Goal: Information Seeking & Learning: Find specific fact

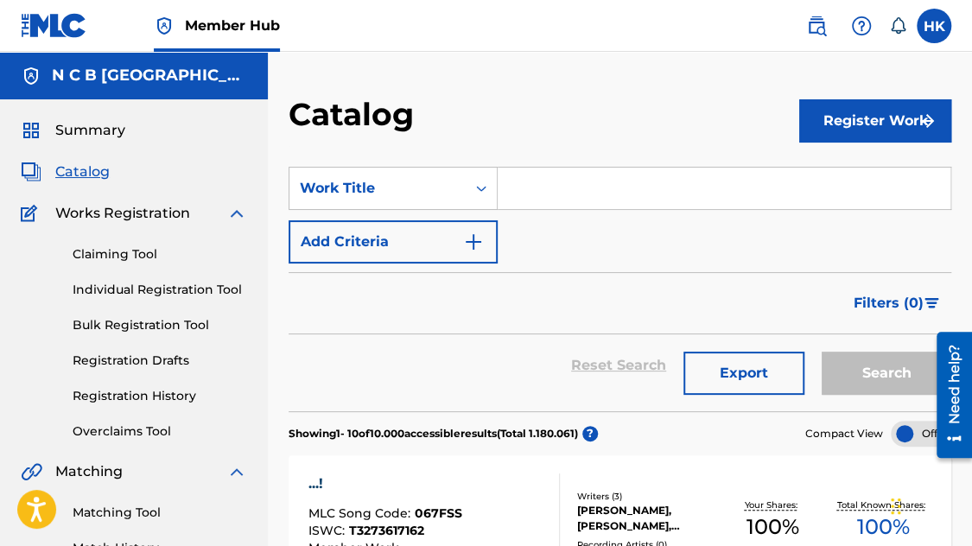
click at [574, 187] on input "Search Form" at bounding box center [724, 188] width 453 height 41
click at [490, 188] on icon "Search Form" at bounding box center [481, 188] width 17 height 17
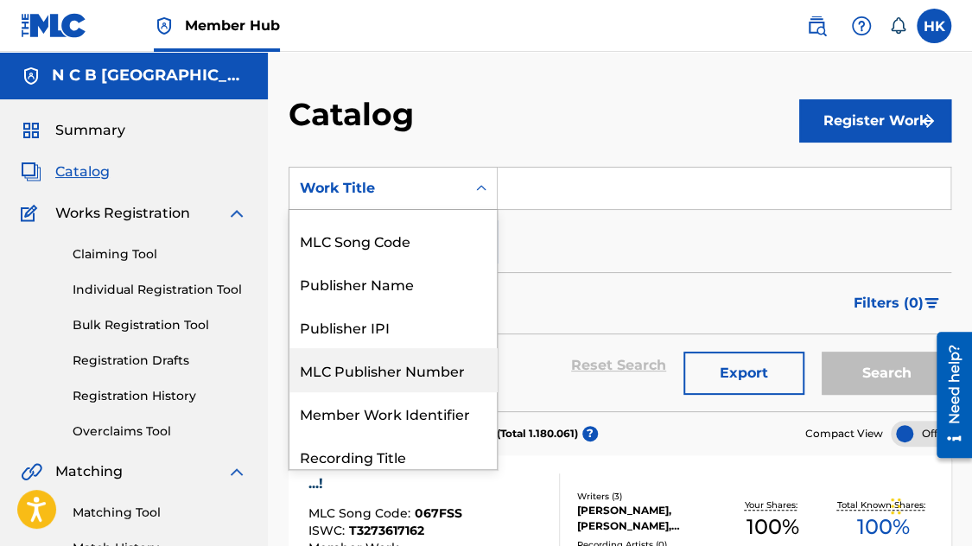
scroll to position [86, 0]
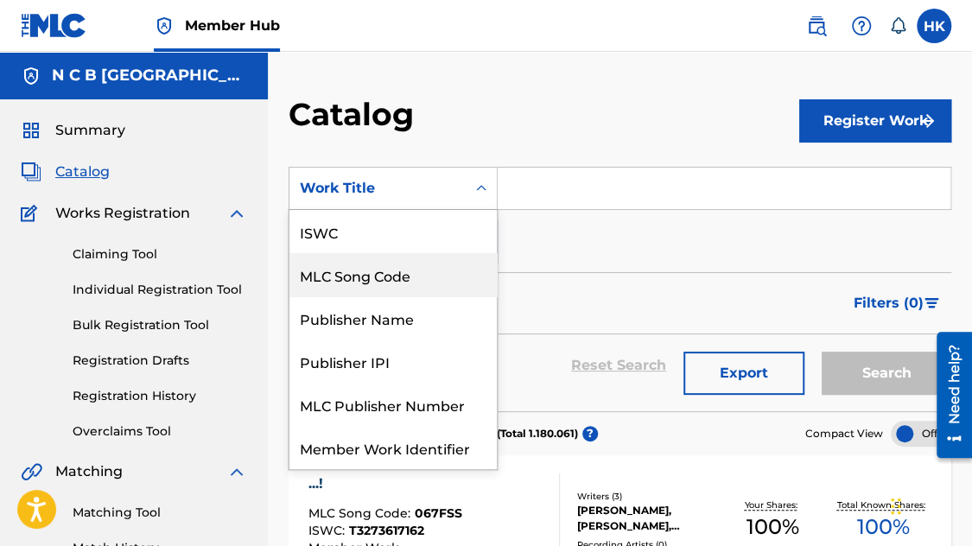
click at [386, 287] on div "MLC Song Code" at bounding box center [392, 274] width 207 height 43
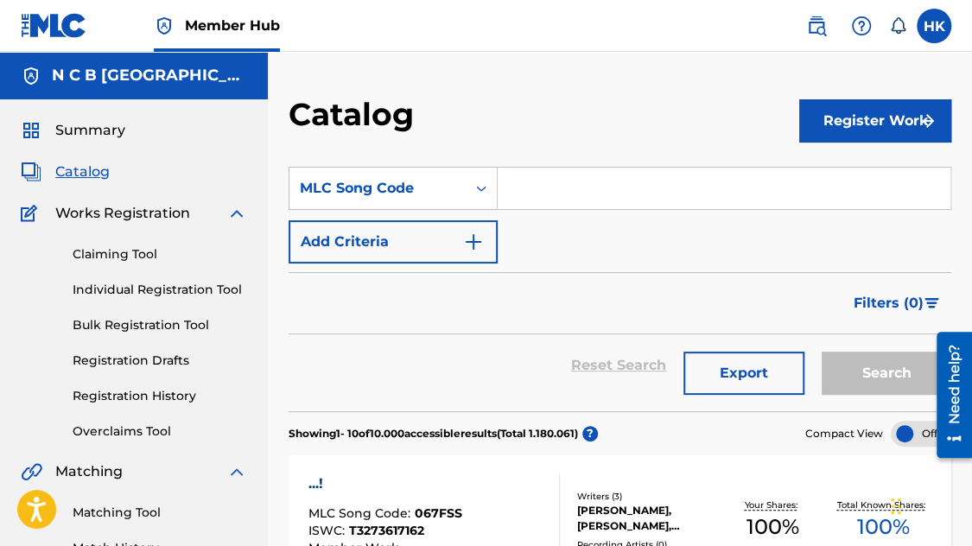
click at [511, 179] on input "Search Form" at bounding box center [724, 188] width 453 height 41
paste input "OC3LAZ"
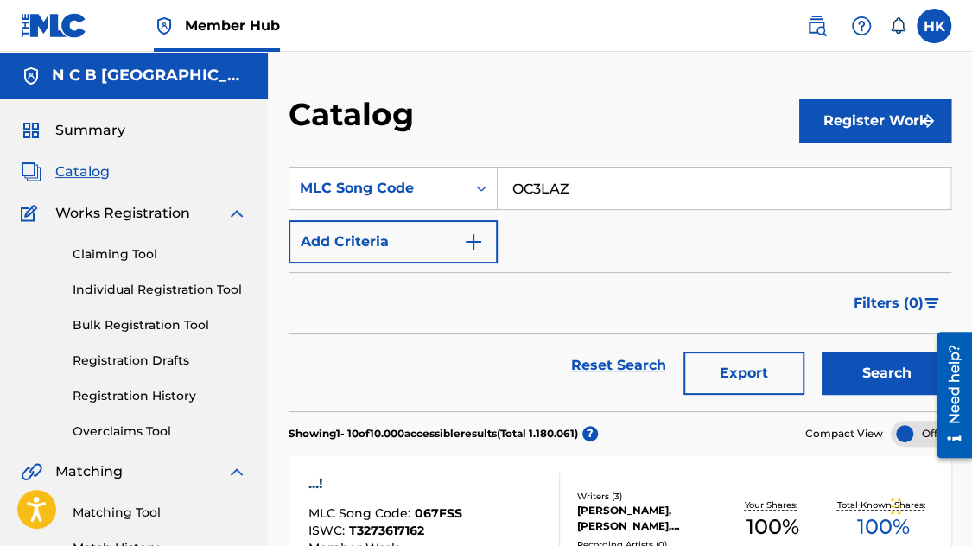
type input "OC3LAZ"
click at [822, 352] on button "Search" at bounding box center [887, 373] width 130 height 43
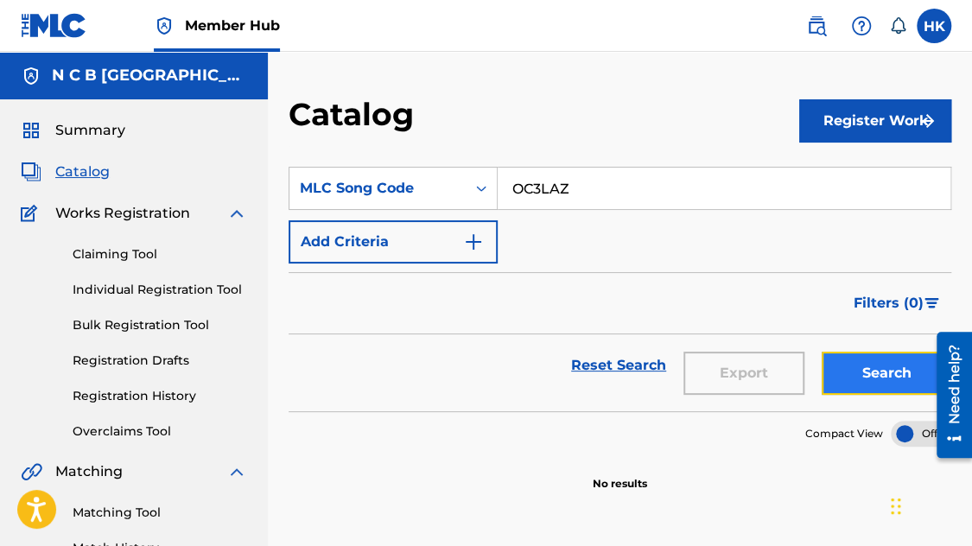
click at [859, 367] on button "Search" at bounding box center [887, 373] width 130 height 43
click at [823, 23] on img at bounding box center [816, 26] width 21 height 21
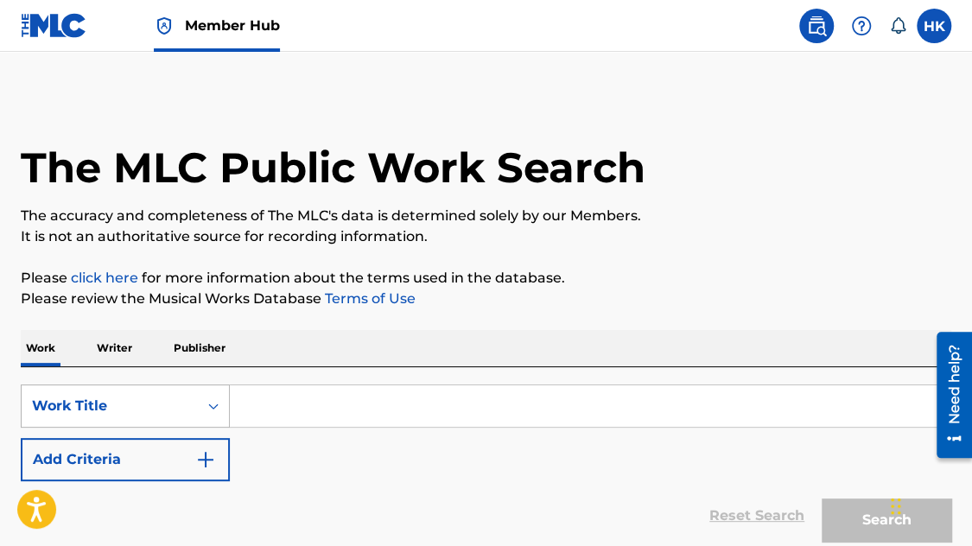
click at [210, 400] on icon "Search Form" at bounding box center [213, 405] width 17 height 17
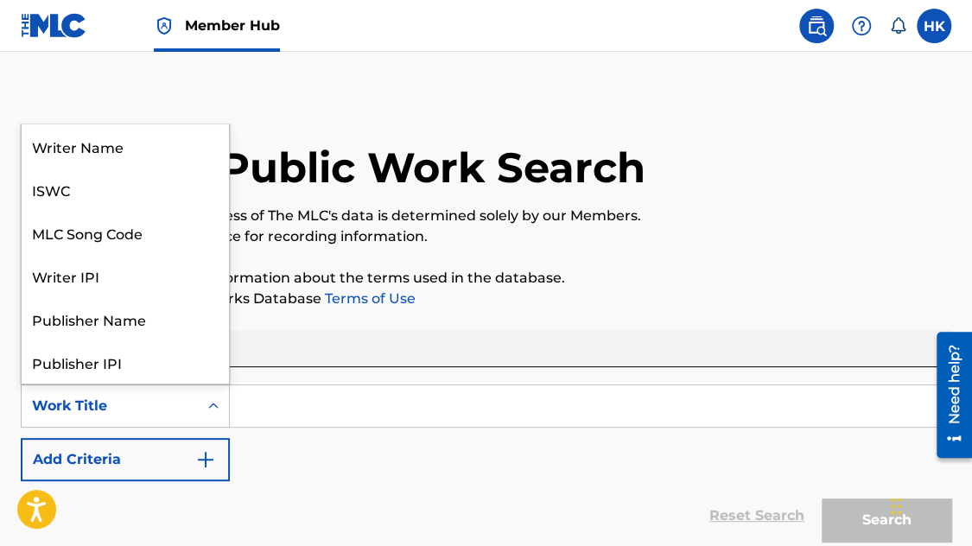
scroll to position [86, 0]
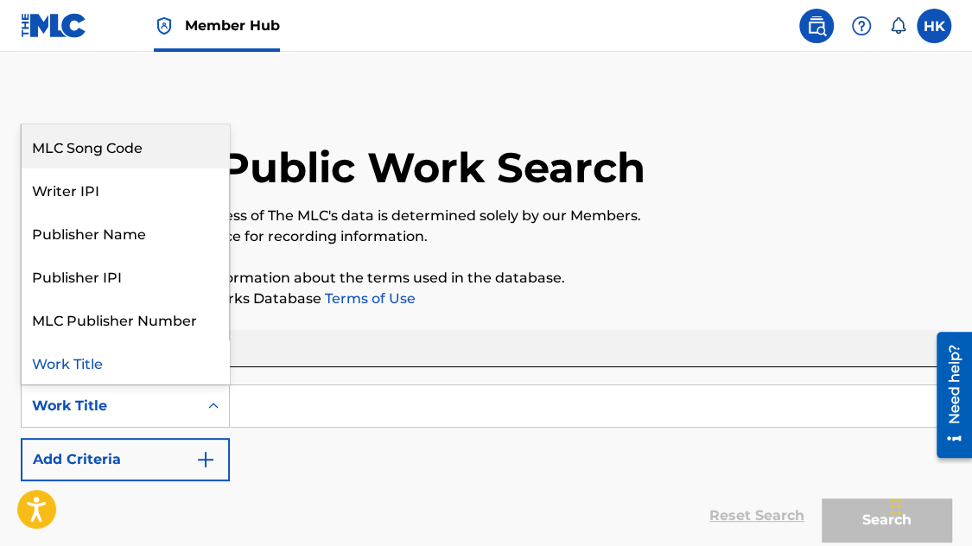
click at [150, 149] on div "MLC Song Code" at bounding box center [125, 145] width 207 height 43
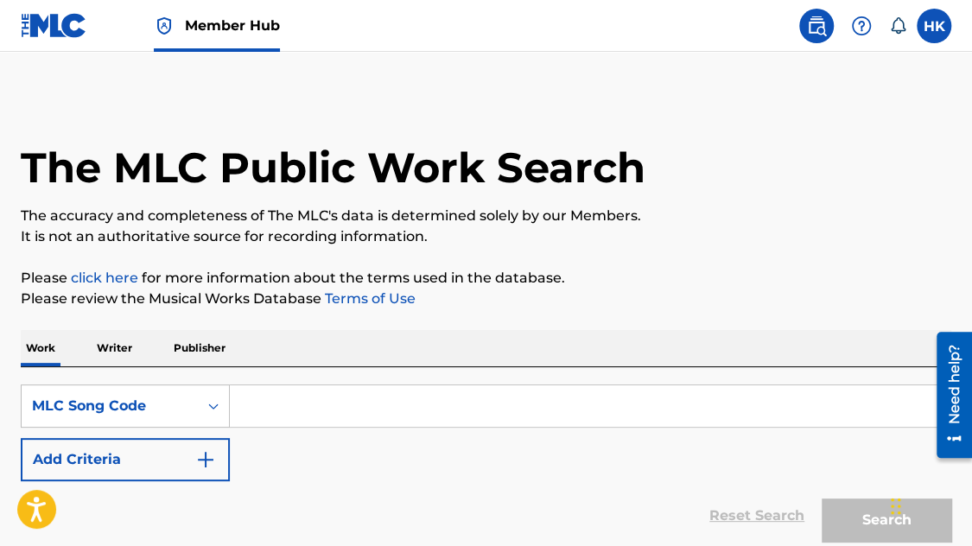
click at [350, 400] on input "Search Form" at bounding box center [590, 405] width 720 height 41
paste input "OC3LAZ"
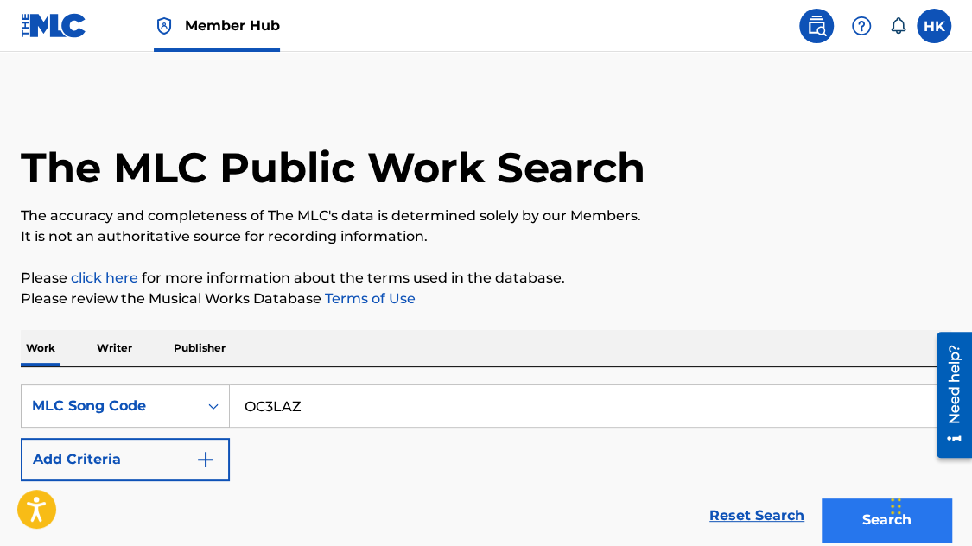
type input "OC3LAZ"
click at [872, 525] on button "Search" at bounding box center [887, 519] width 130 height 43
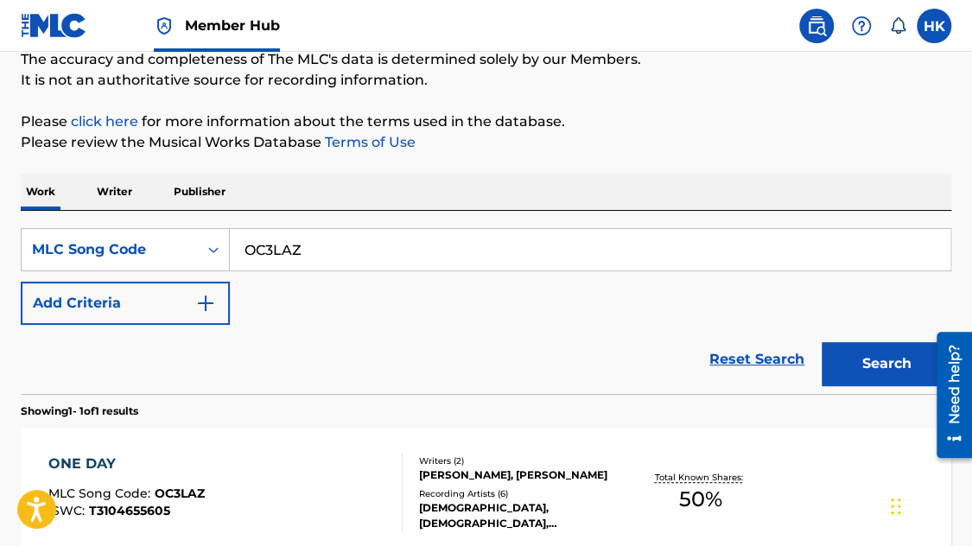
scroll to position [173, 0]
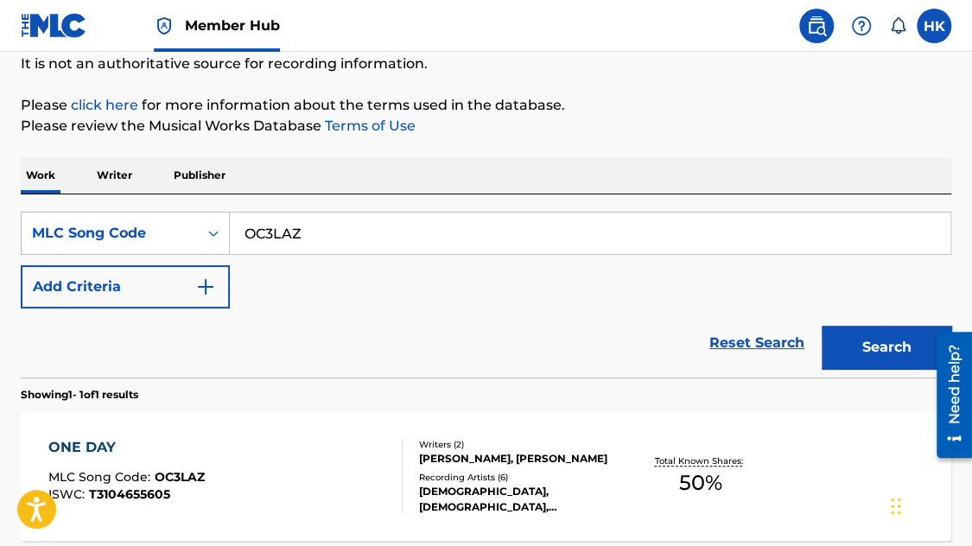
click at [447, 491] on div "[DEMOGRAPHIC_DATA], [DEMOGRAPHIC_DATA], [PERSON_NAME], [PERSON_NAME], [DEMOGRAP…" at bounding box center [521, 499] width 205 height 31
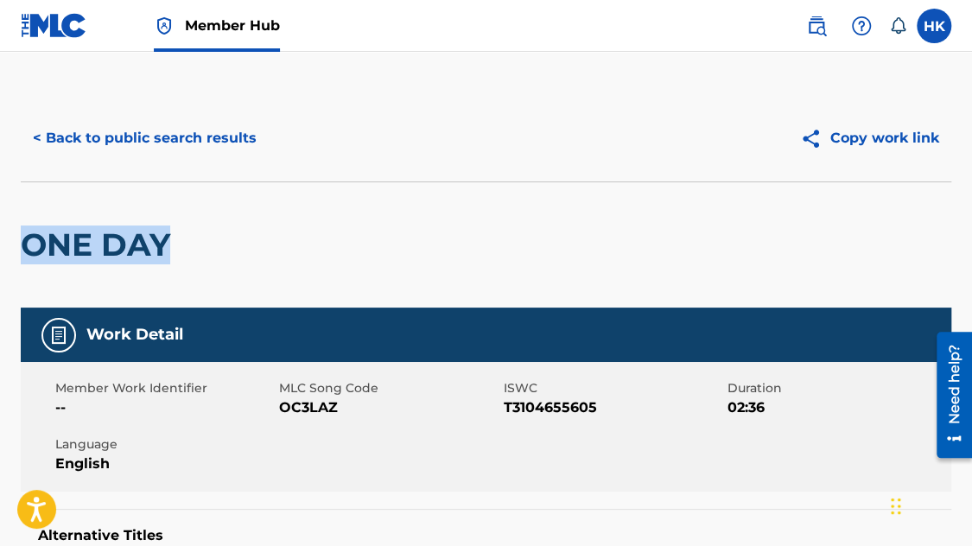
drag, startPoint x: 22, startPoint y: 243, endPoint x: 189, endPoint y: 258, distance: 168.3
click at [189, 258] on div "ONE DAY" at bounding box center [486, 244] width 930 height 126
copy h2 "ONE DAY"
click at [232, 208] on div "ONE DAY" at bounding box center [486, 244] width 930 height 126
click at [170, 239] on h2 "ONE DAY" at bounding box center [100, 244] width 158 height 39
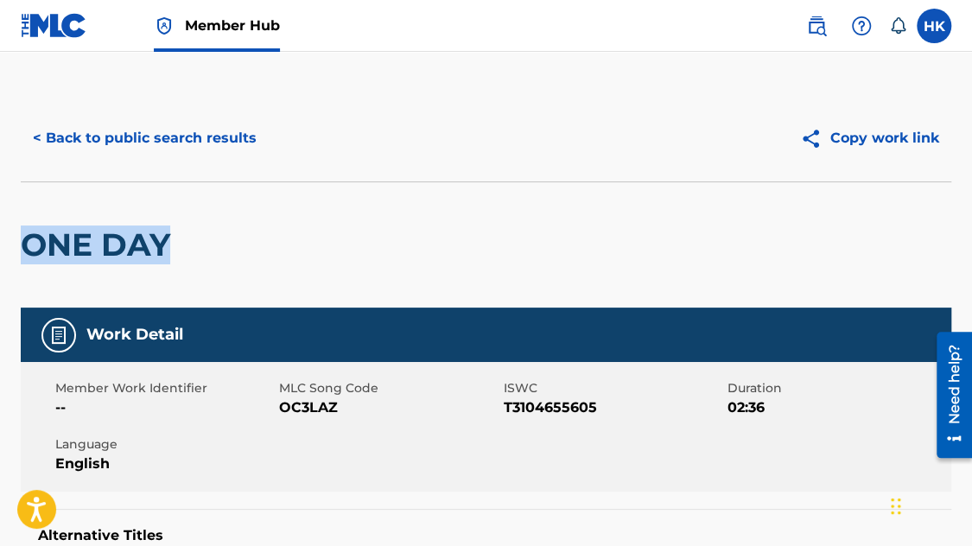
drag, startPoint x: 165, startPoint y: 244, endPoint x: 30, endPoint y: 242, distance: 134.8
click at [30, 242] on h2 "ONE DAY" at bounding box center [100, 244] width 158 height 39
copy h2 "ONE DAY"
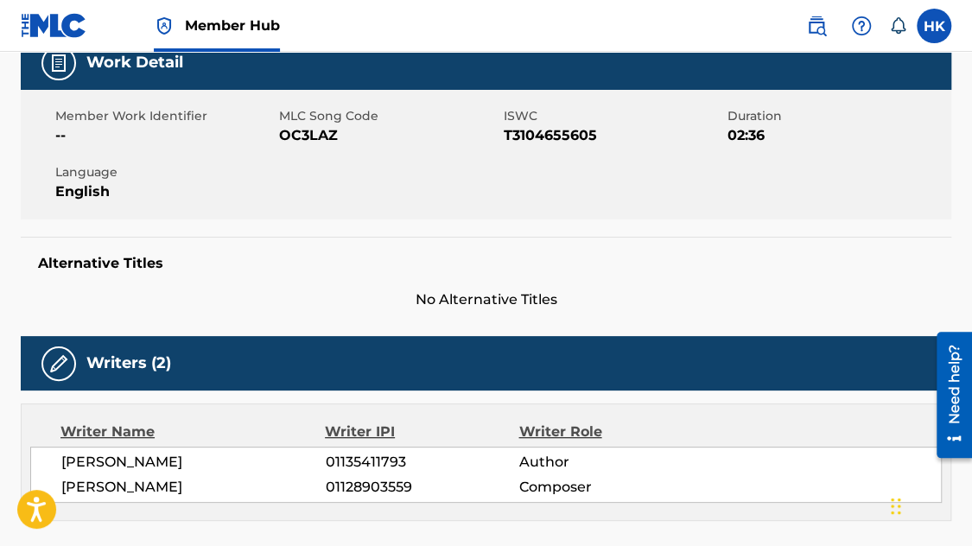
scroll to position [346, 0]
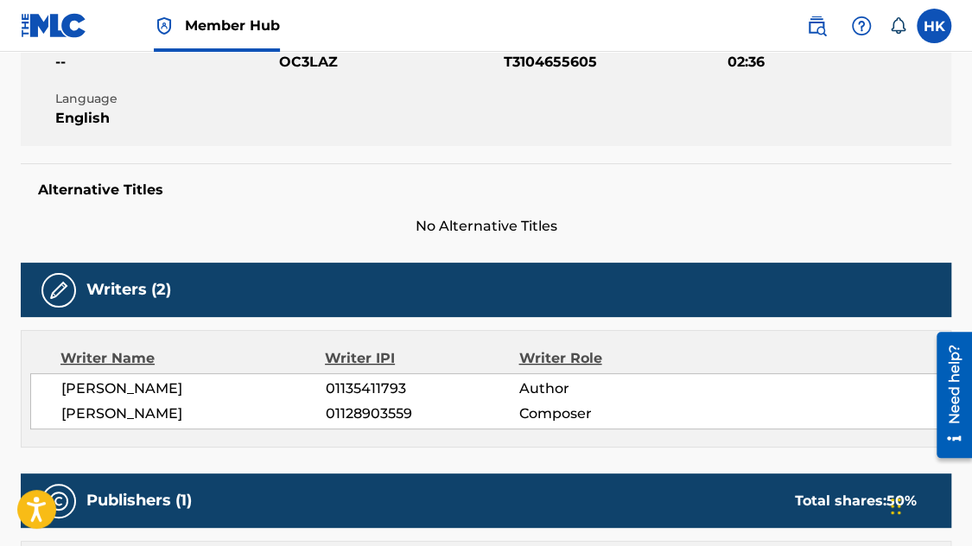
drag, startPoint x: 169, startPoint y: 384, endPoint x: 241, endPoint y: 388, distance: 71.8
click at [241, 388] on span "[PERSON_NAME]" at bounding box center [192, 388] width 263 height 21
copy span "SCHJOLER"
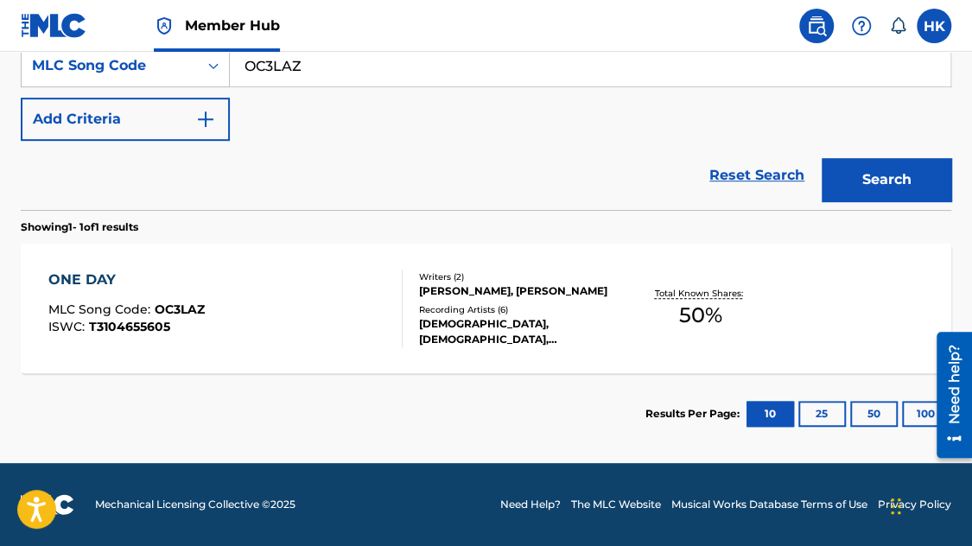
scroll to position [173, 0]
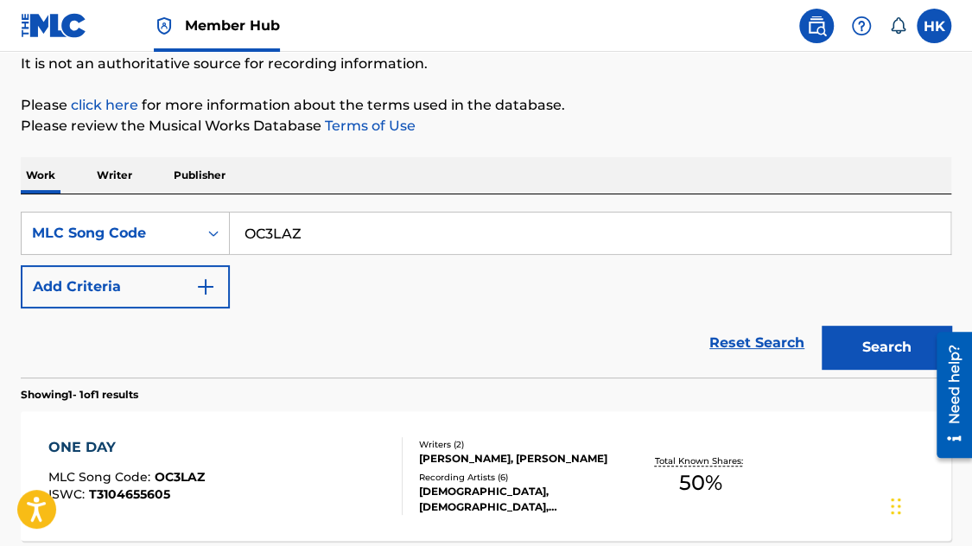
click at [318, 231] on input "OC3LAZ" at bounding box center [590, 233] width 720 height 41
type input "O"
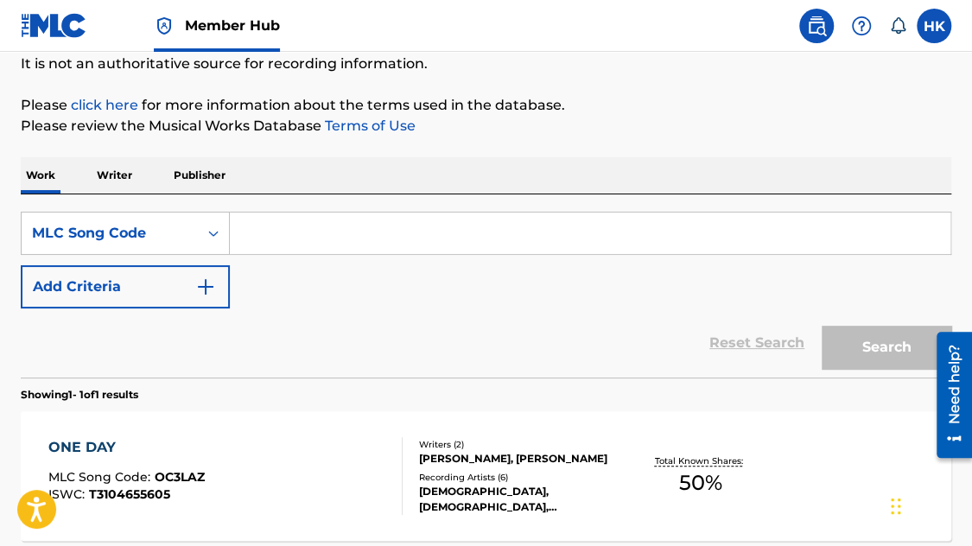
paste input "SA5OHG -"
click at [822, 326] on button "Search" at bounding box center [887, 347] width 130 height 43
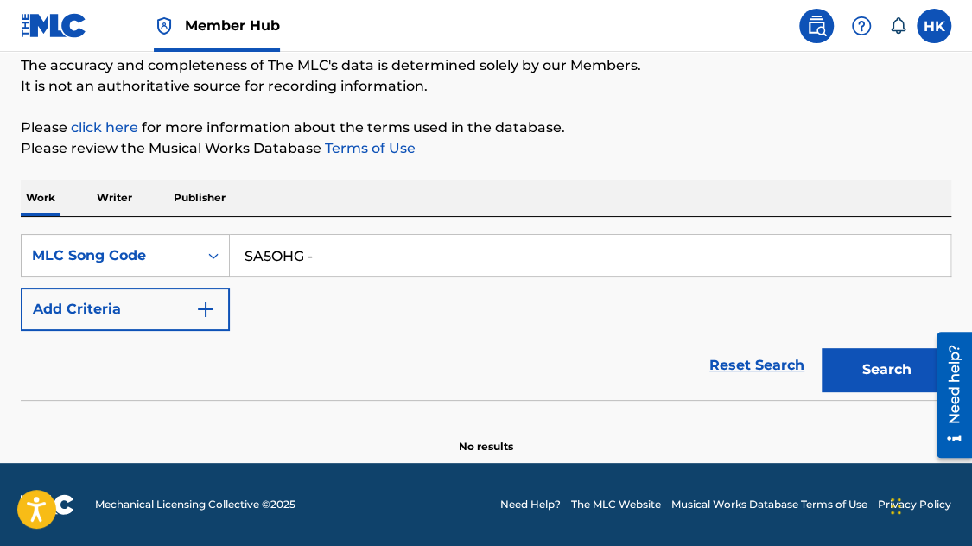
scroll to position [149, 0]
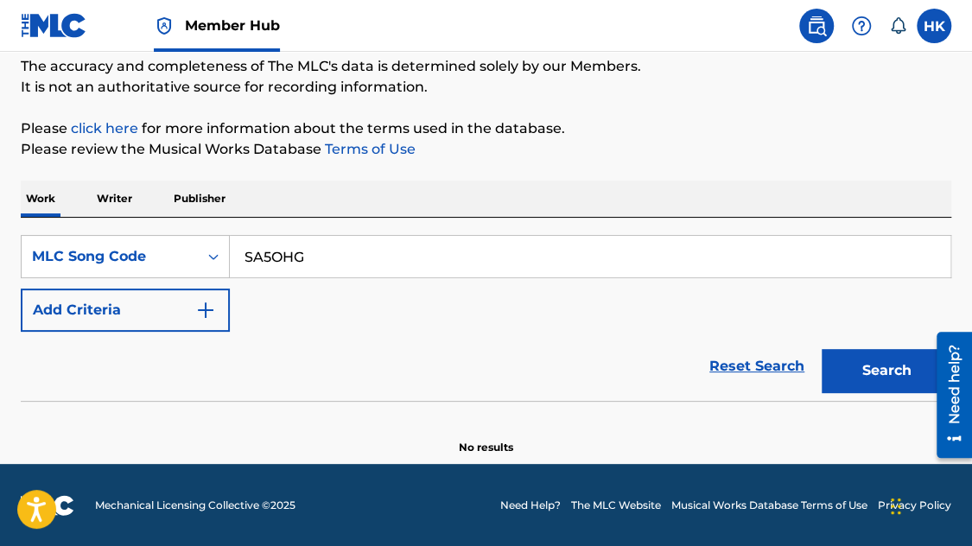
drag, startPoint x: 350, startPoint y: 263, endPoint x: 391, endPoint y: 263, distance: 41.5
click at [359, 263] on input "SA5OHG" at bounding box center [590, 256] width 720 height 41
click at [637, 269] on input "SA5OHG" at bounding box center [590, 256] width 720 height 41
type input "SA5OHG"
click at [839, 374] on button "Search" at bounding box center [887, 370] width 130 height 43
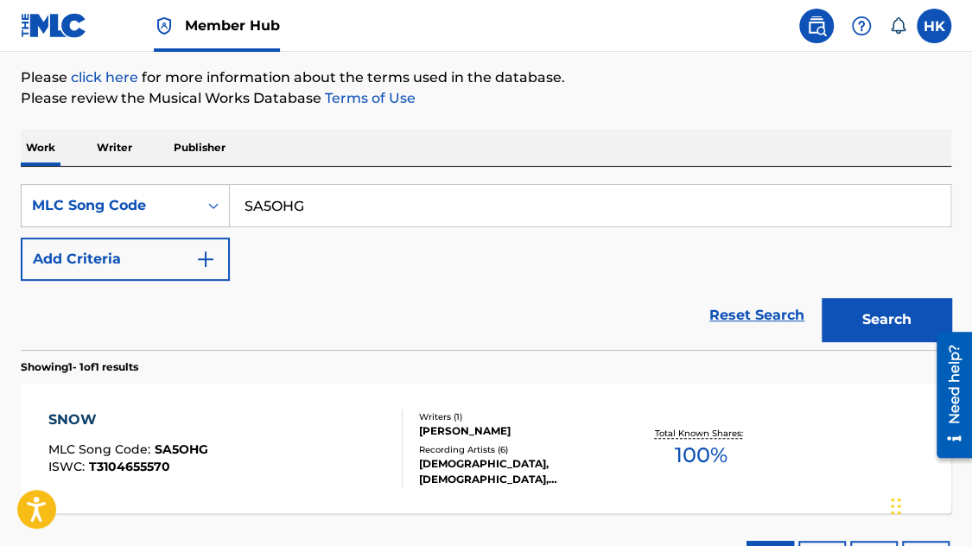
scroll to position [236, 0]
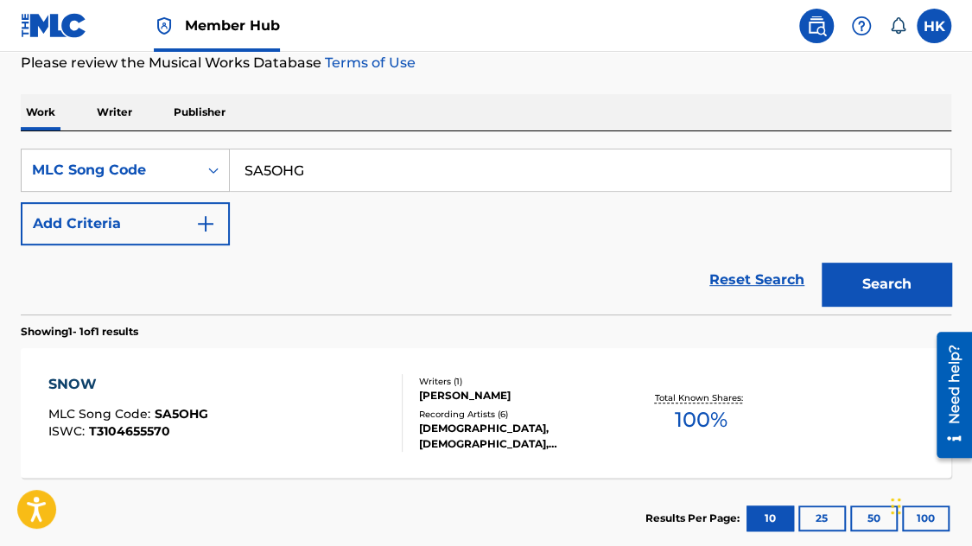
click at [530, 393] on div "[PERSON_NAME]" at bounding box center [521, 396] width 205 height 16
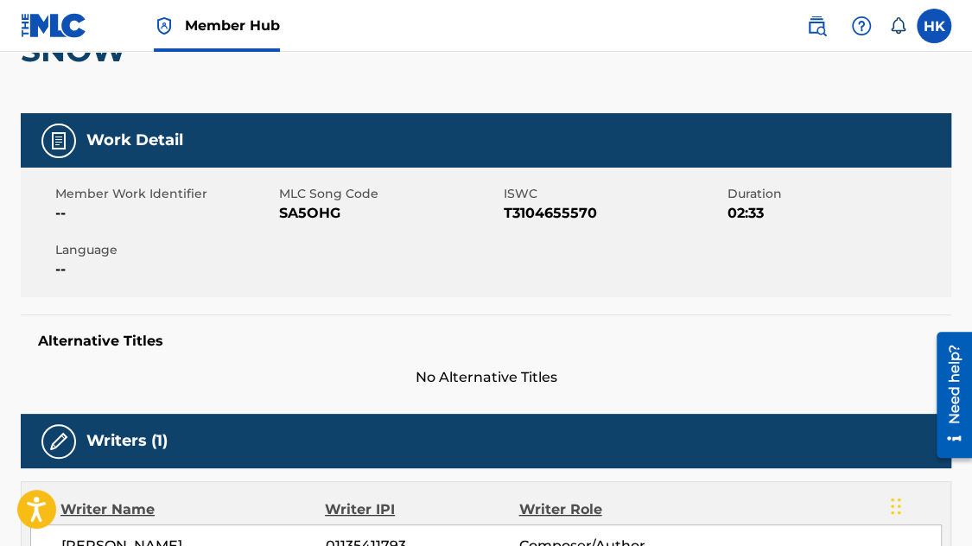
scroll to position [86, 0]
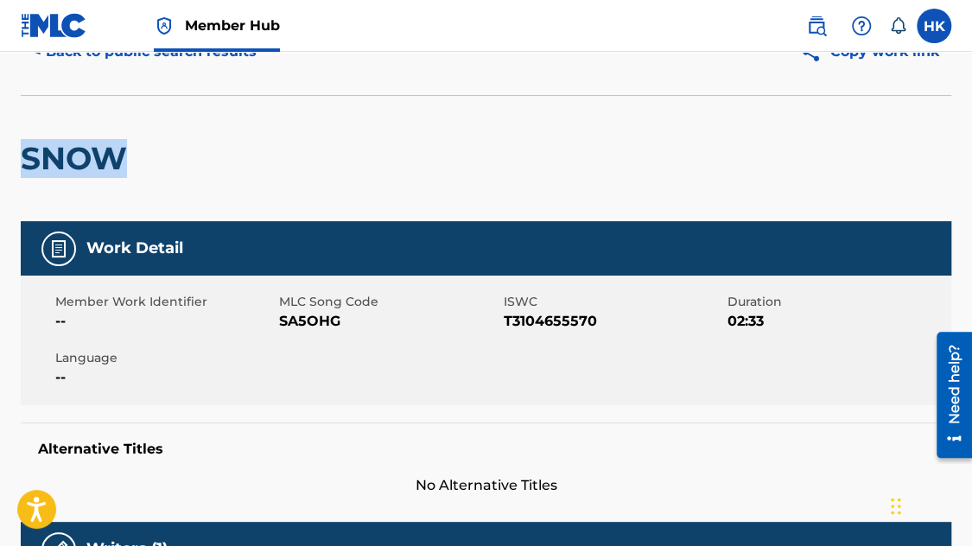
drag, startPoint x: 25, startPoint y: 151, endPoint x: 151, endPoint y: 167, distance: 127.1
click at [151, 167] on div "SNOW" at bounding box center [486, 158] width 930 height 126
copy h2 "SNOW"
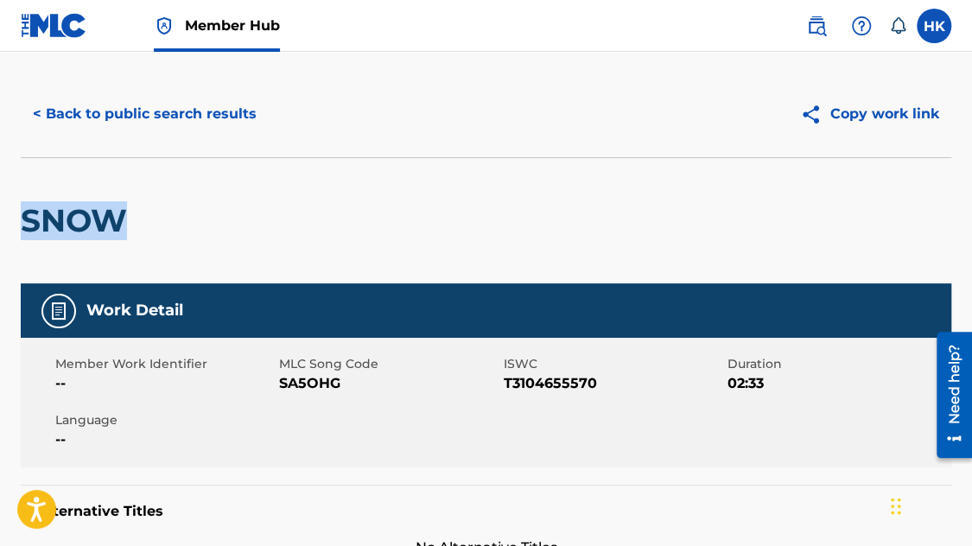
scroll to position [0, 0]
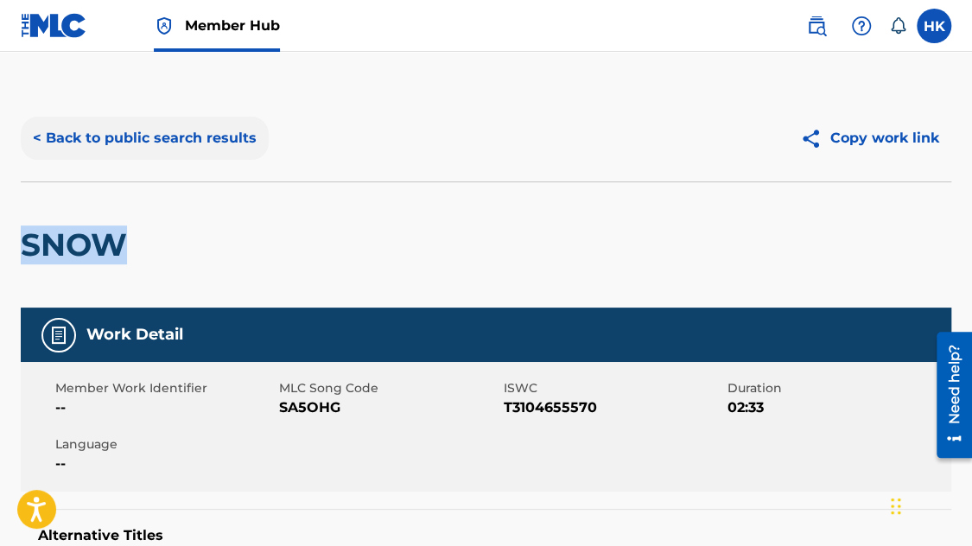
click at [86, 136] on button "< Back to public search results" at bounding box center [145, 138] width 248 height 43
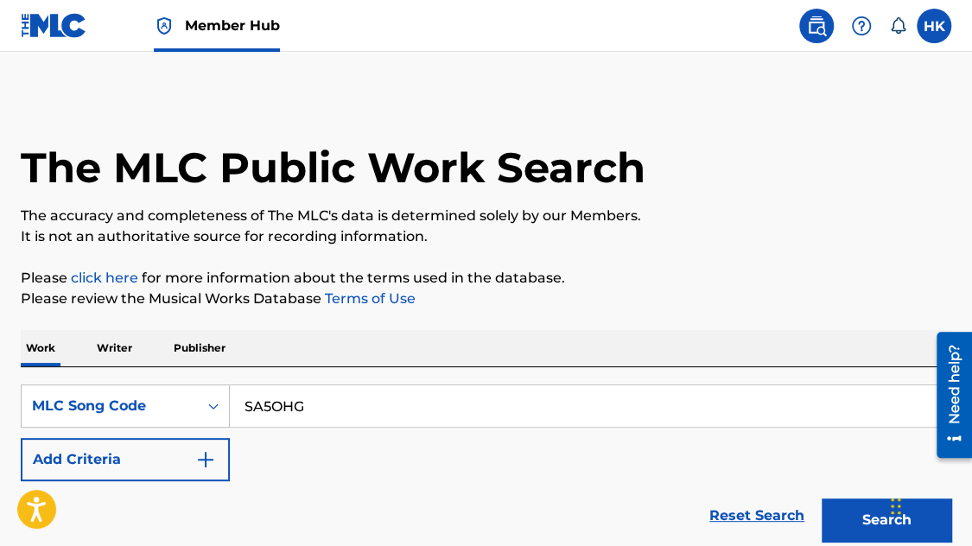
scroll to position [236, 0]
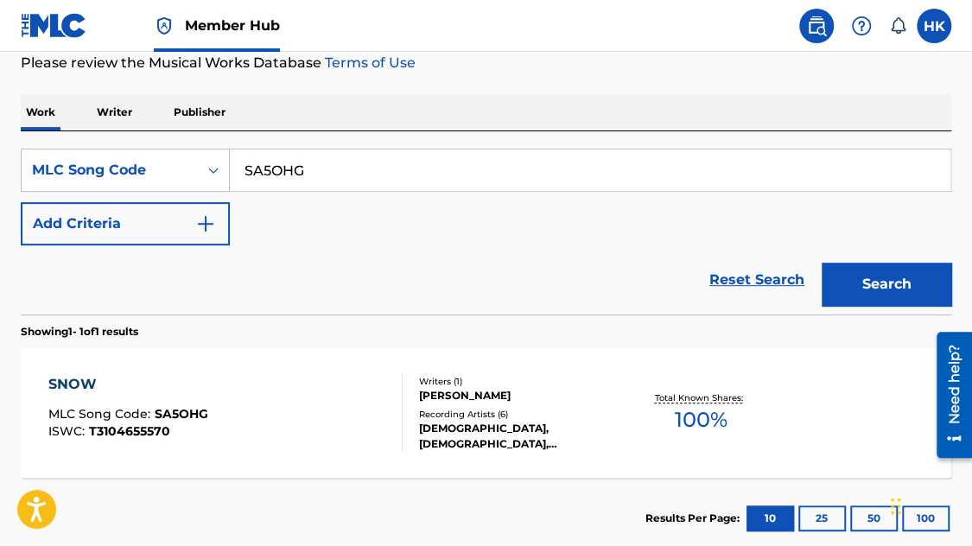
click at [352, 167] on input "SA5OHG" at bounding box center [590, 169] width 720 height 41
type input "S"
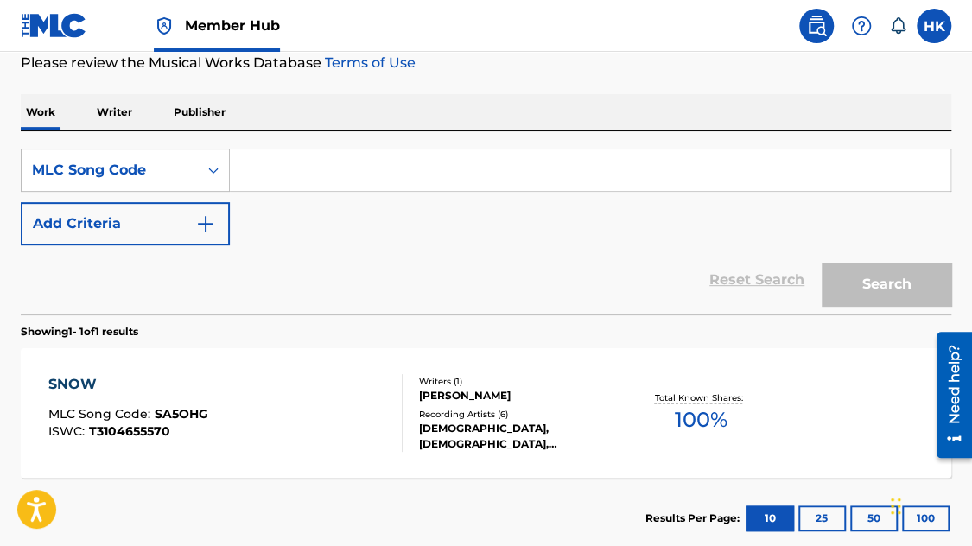
paste input "So High"
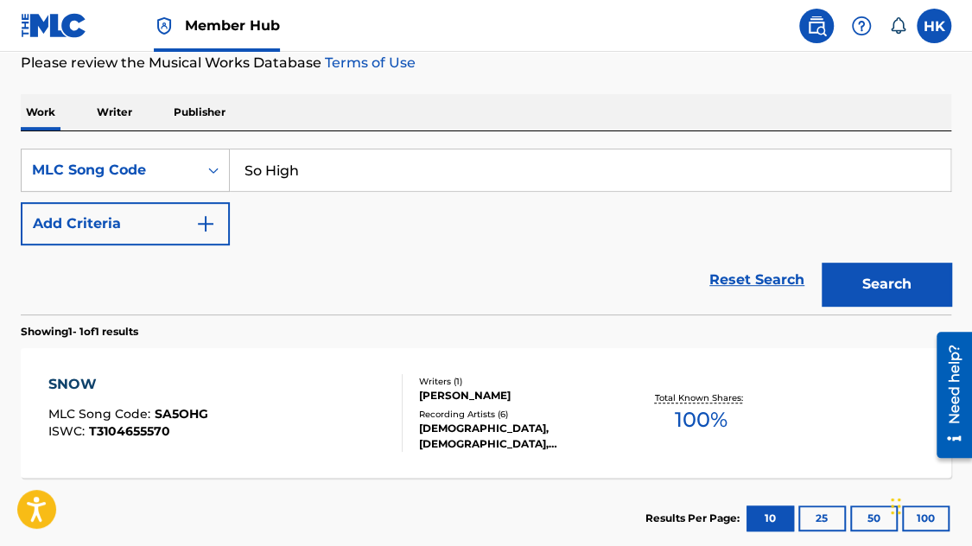
click at [822, 263] on button "Search" at bounding box center [887, 284] width 130 height 43
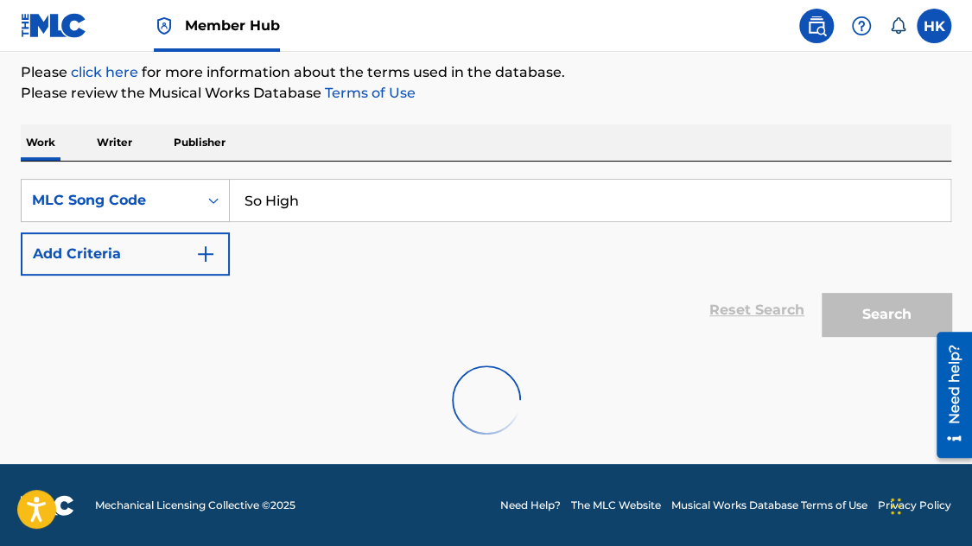
scroll to position [149, 0]
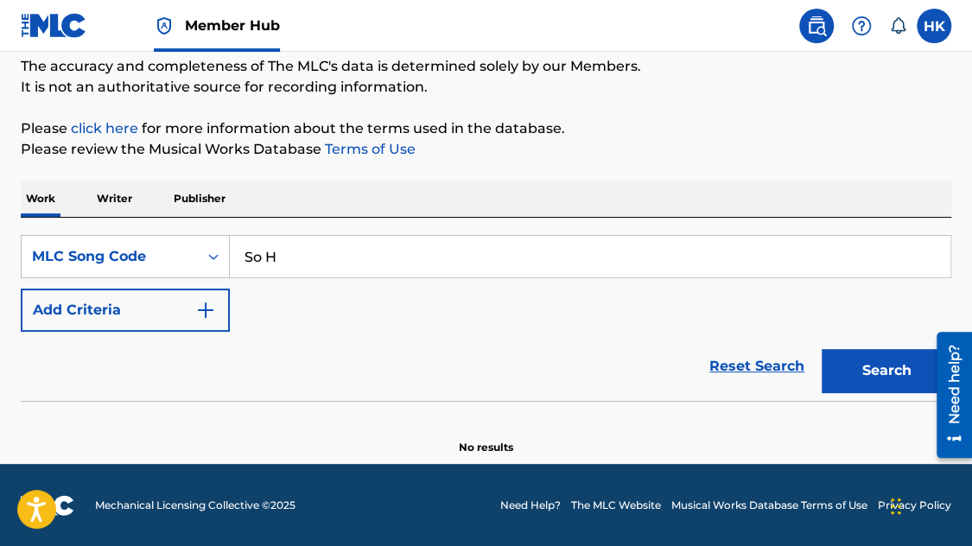
click at [109, 384] on div "Reset Search Search" at bounding box center [486, 366] width 930 height 69
click at [306, 251] on input "So H" at bounding box center [590, 256] width 720 height 41
type input "S"
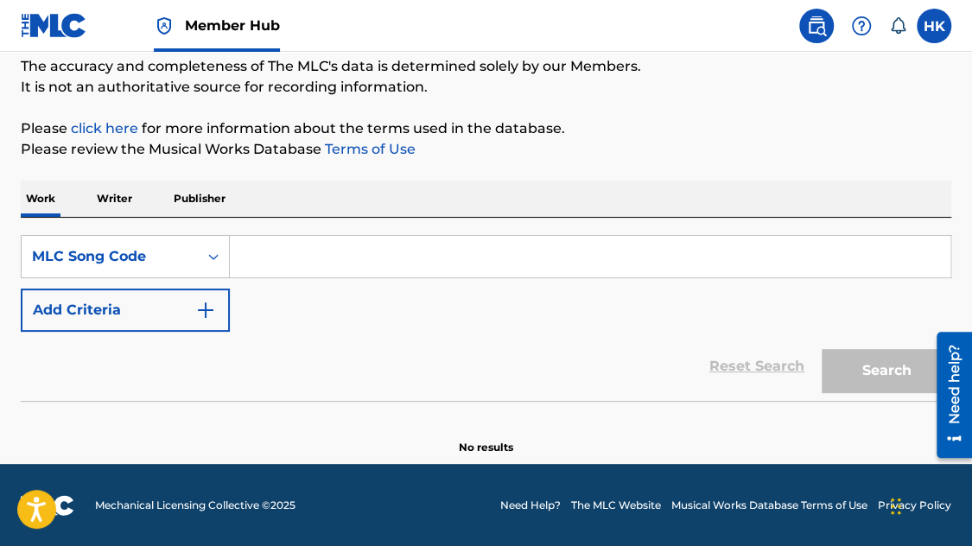
paste input "SB4T26"
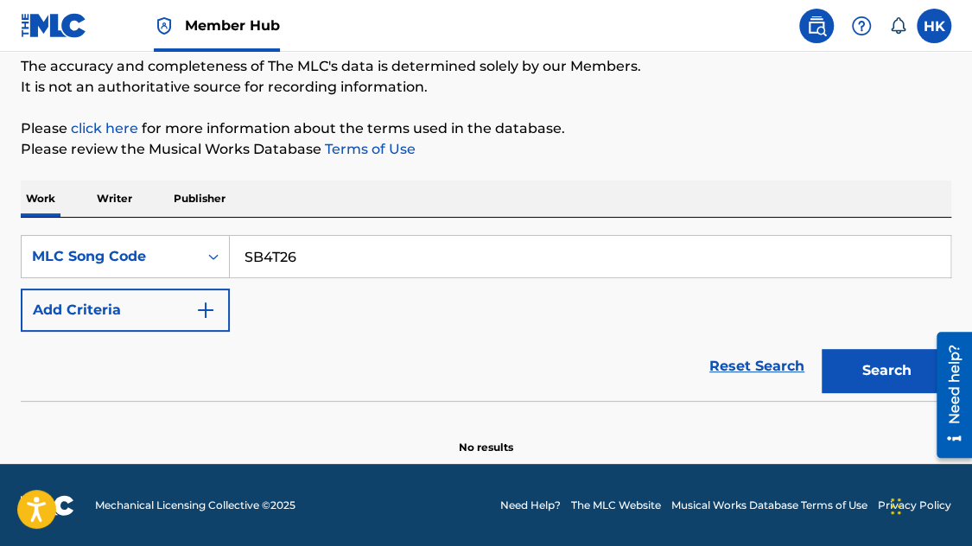
type input "SB4T26"
click at [822, 349] on button "Search" at bounding box center [887, 370] width 130 height 43
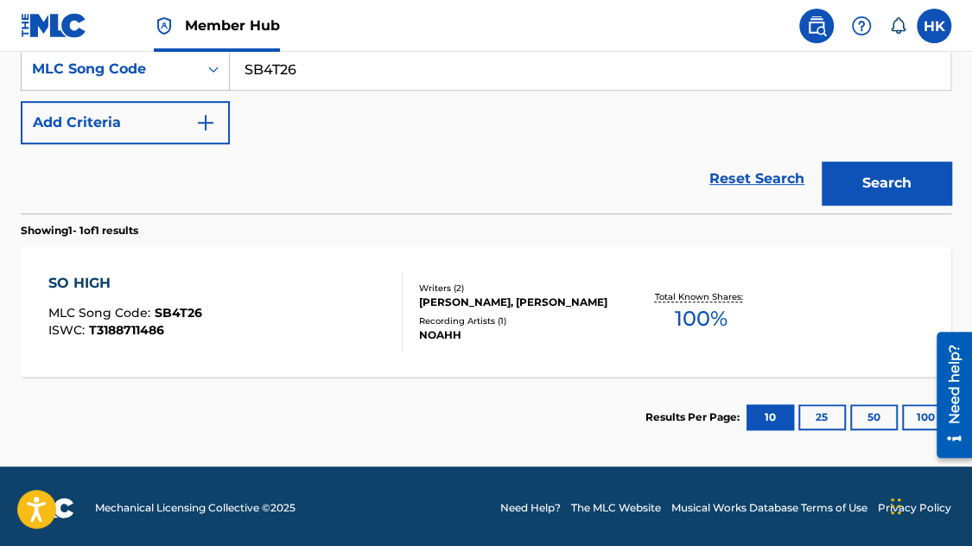
scroll to position [340, 0]
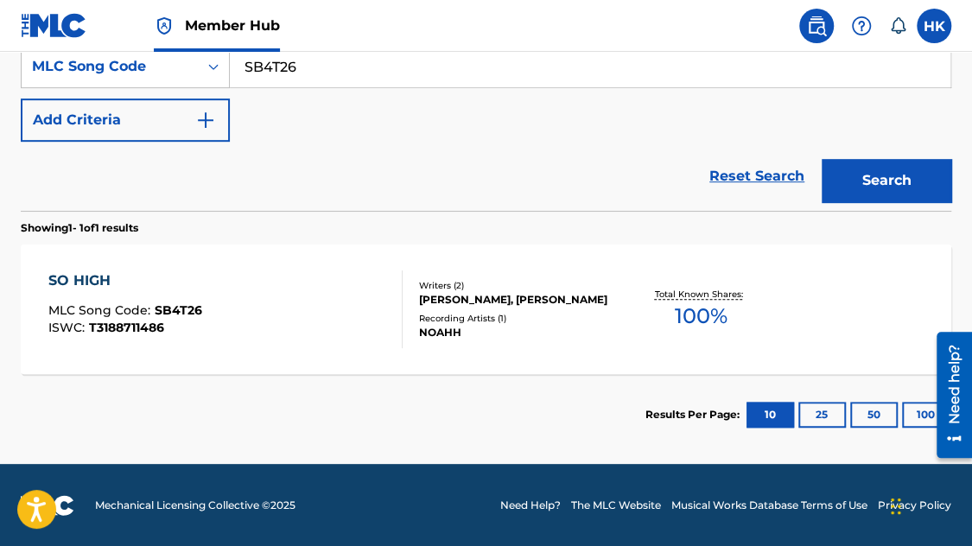
click at [471, 300] on div "[PERSON_NAME], [PERSON_NAME]" at bounding box center [521, 300] width 205 height 16
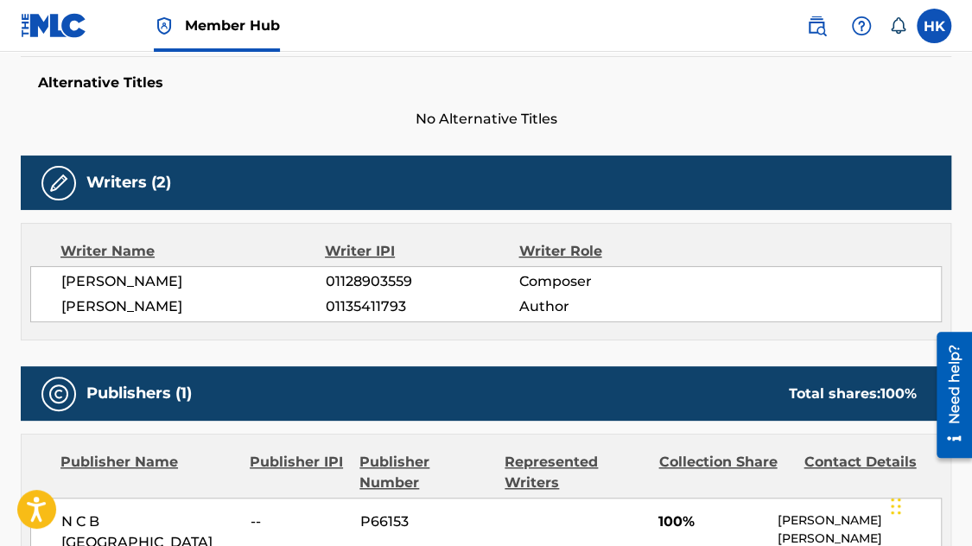
scroll to position [518, 0]
